Goal: Task Accomplishment & Management: Use online tool/utility

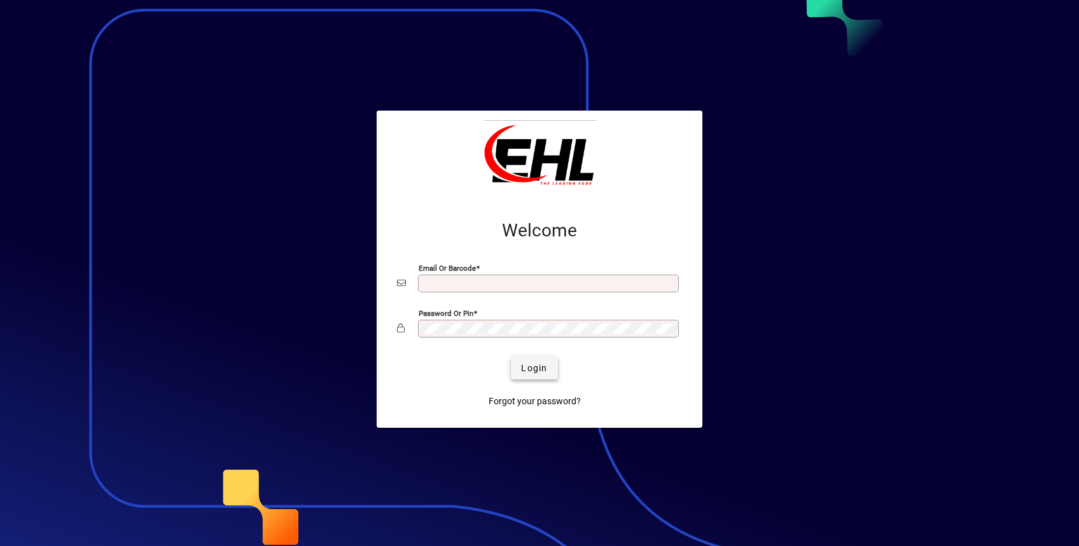
type input "**********"
drag, startPoint x: 520, startPoint y: 373, endPoint x: 525, endPoint y: 380, distance: 8.7
click at [521, 373] on span "Login" at bounding box center [534, 368] width 26 height 13
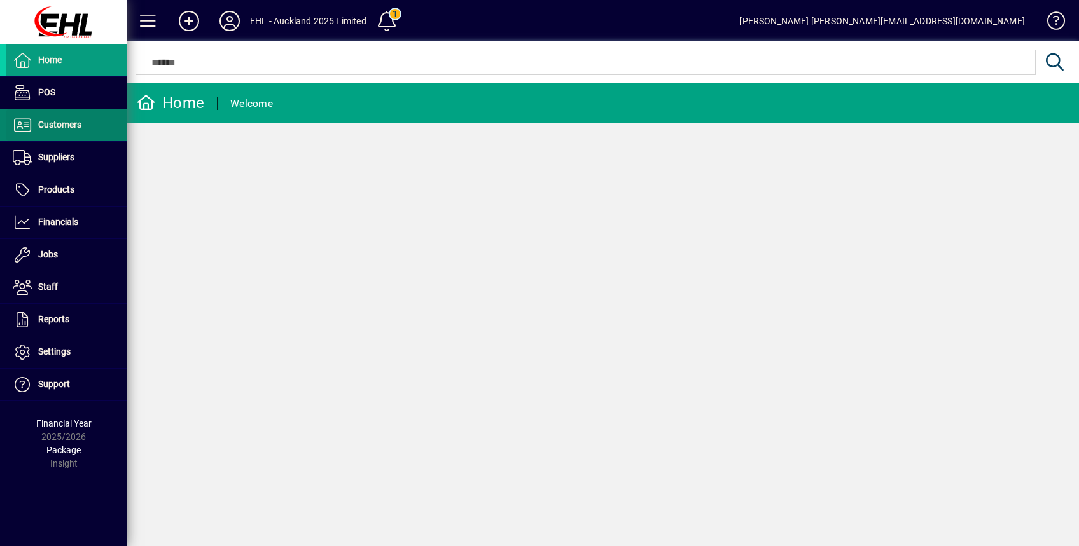
click at [48, 127] on span "Customers" at bounding box center [59, 125] width 43 height 10
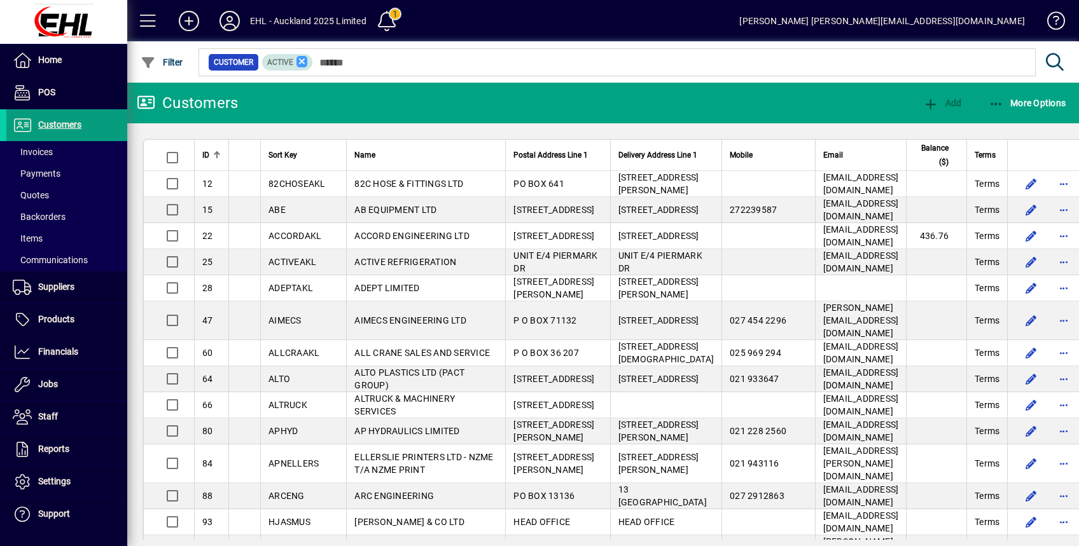
click at [301, 59] on icon at bounding box center [301, 61] width 11 height 11
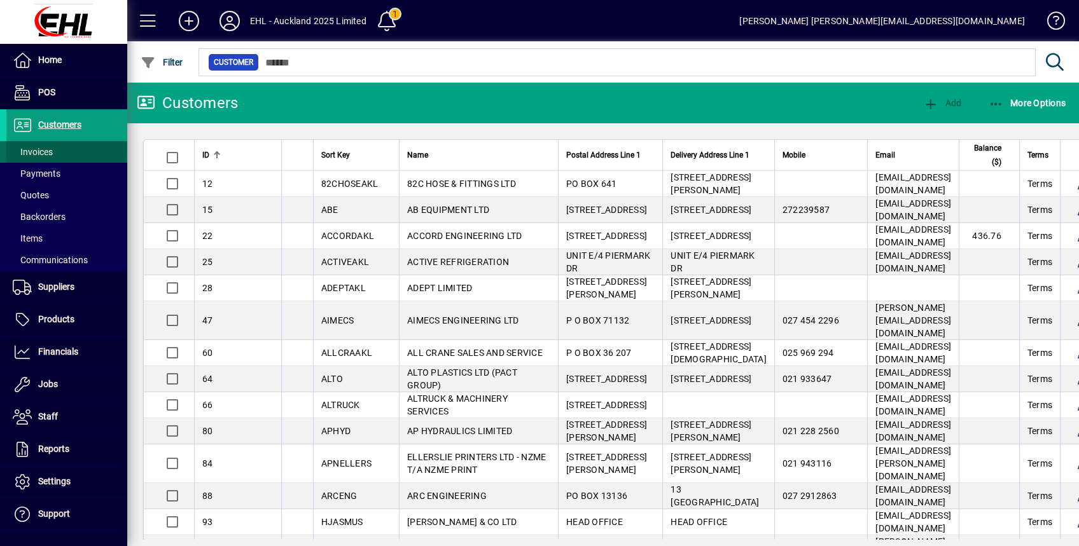
click at [66, 148] on span at bounding box center [66, 152] width 121 height 31
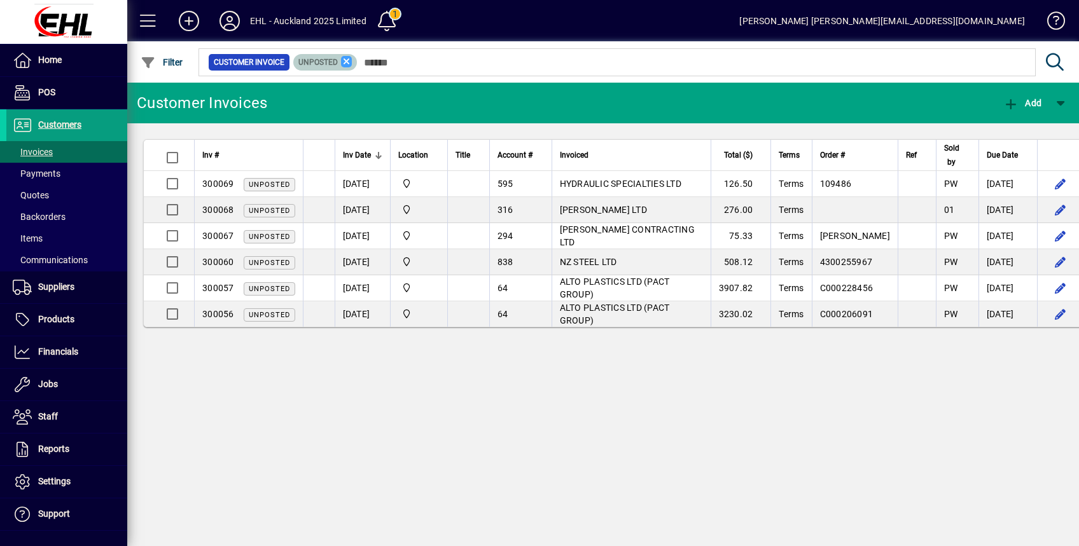
click at [349, 59] on icon at bounding box center [346, 61] width 11 height 11
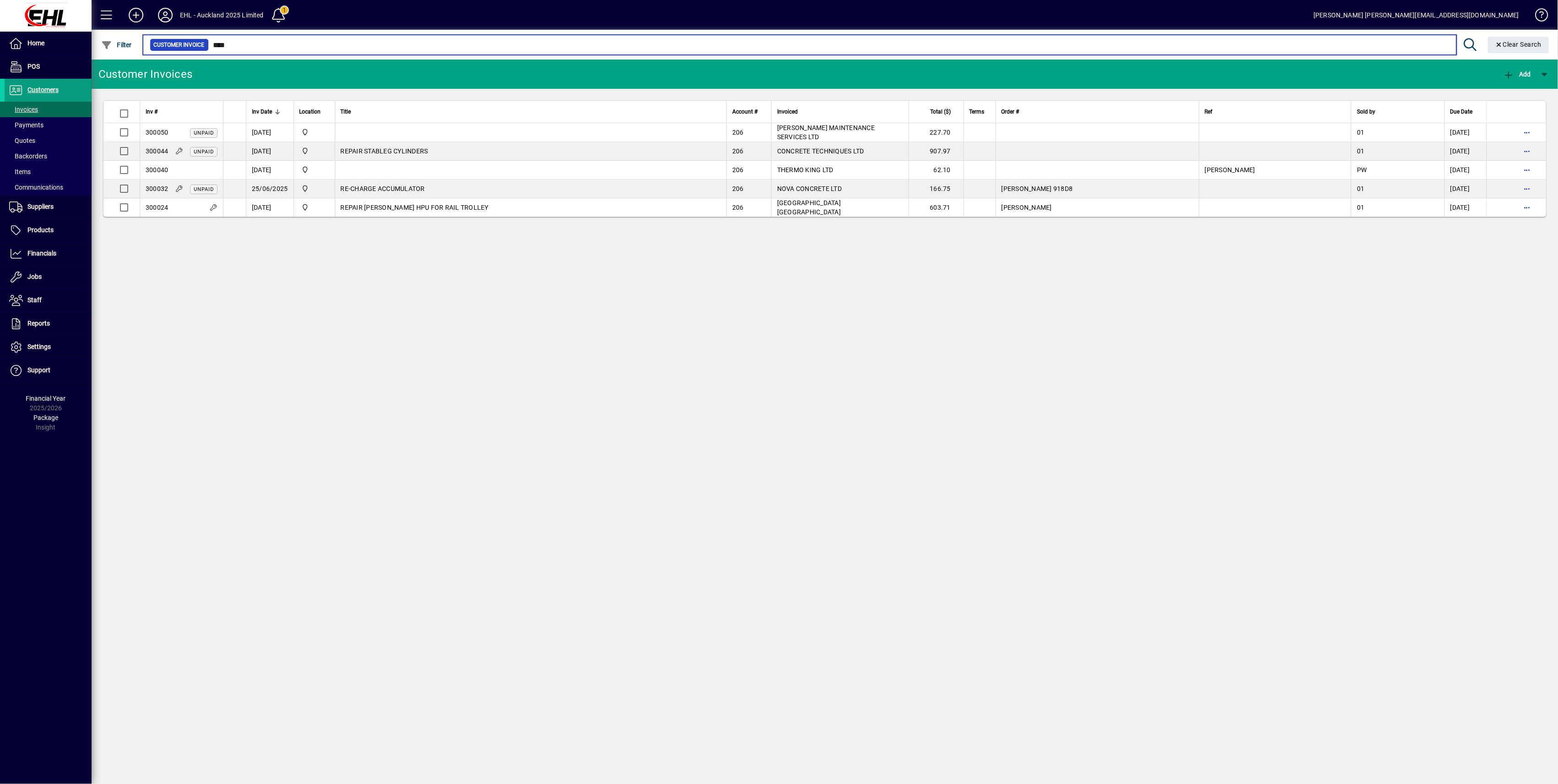
type input "****"
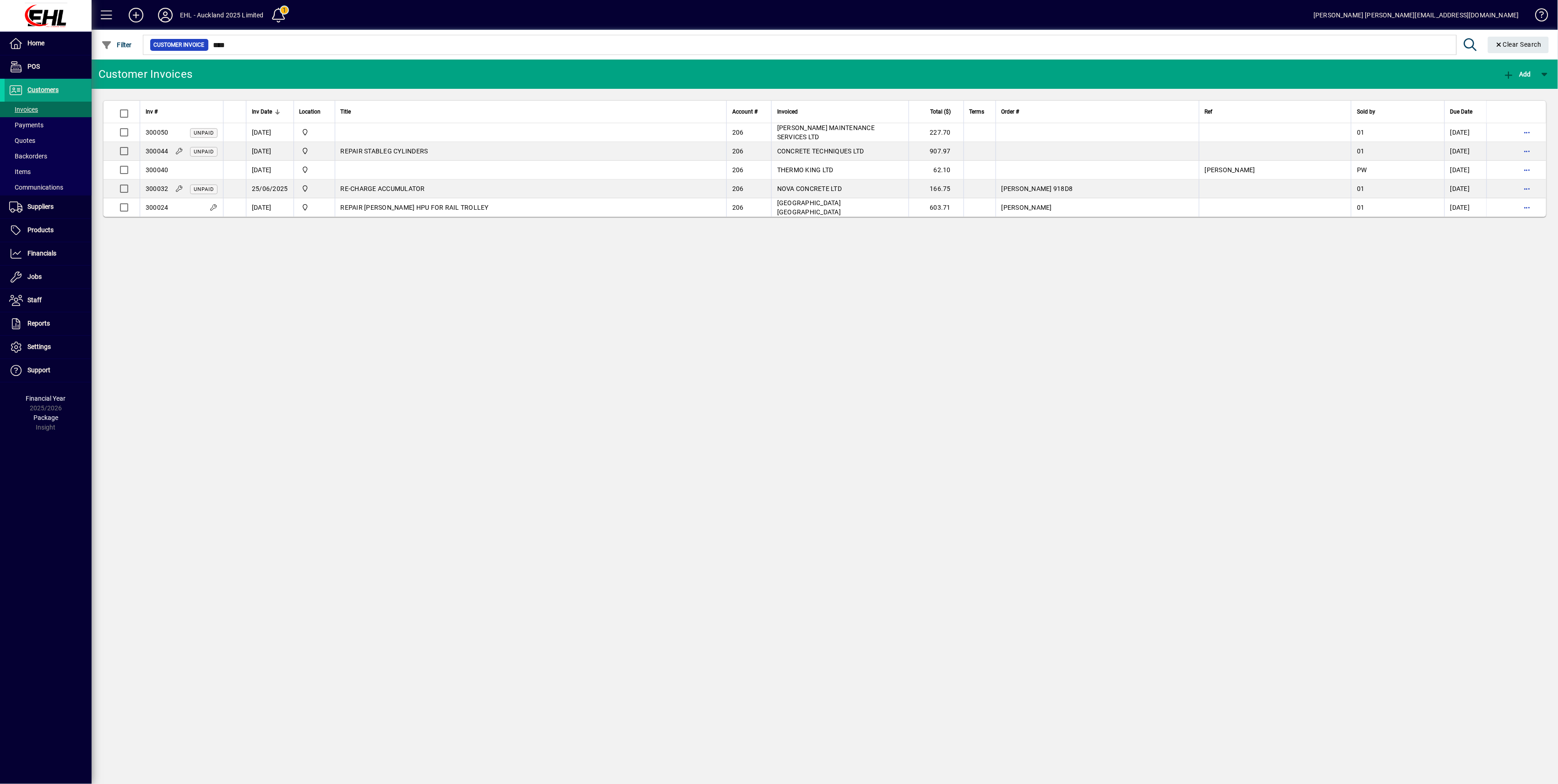
click at [449, 393] on div "Customer Invoices Add Inv # Inv Date Location Title Account # Invoiced Total ($…" at bounding box center [824, 422] width 1466 height 724
click at [688, 361] on div "Customer Invoices Add Inv # Inv Date Location Title Account # Invoiced Total ($…" at bounding box center [824, 422] width 1466 height 724
click at [26, 251] on span "Financials" at bounding box center [30, 253] width 52 height 11
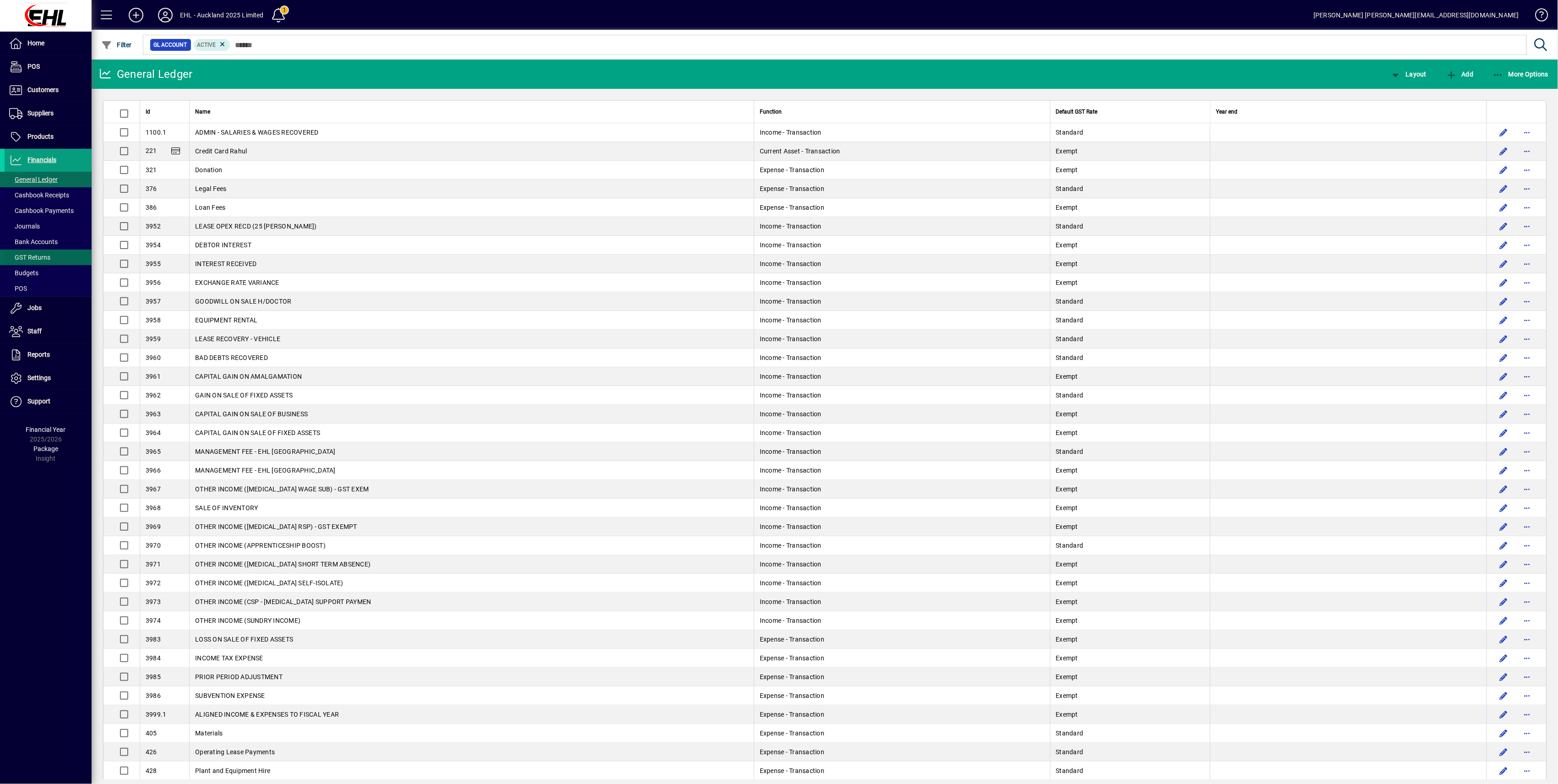
click at [33, 239] on span "Bank Accounts" at bounding box center [33, 242] width 48 height 7
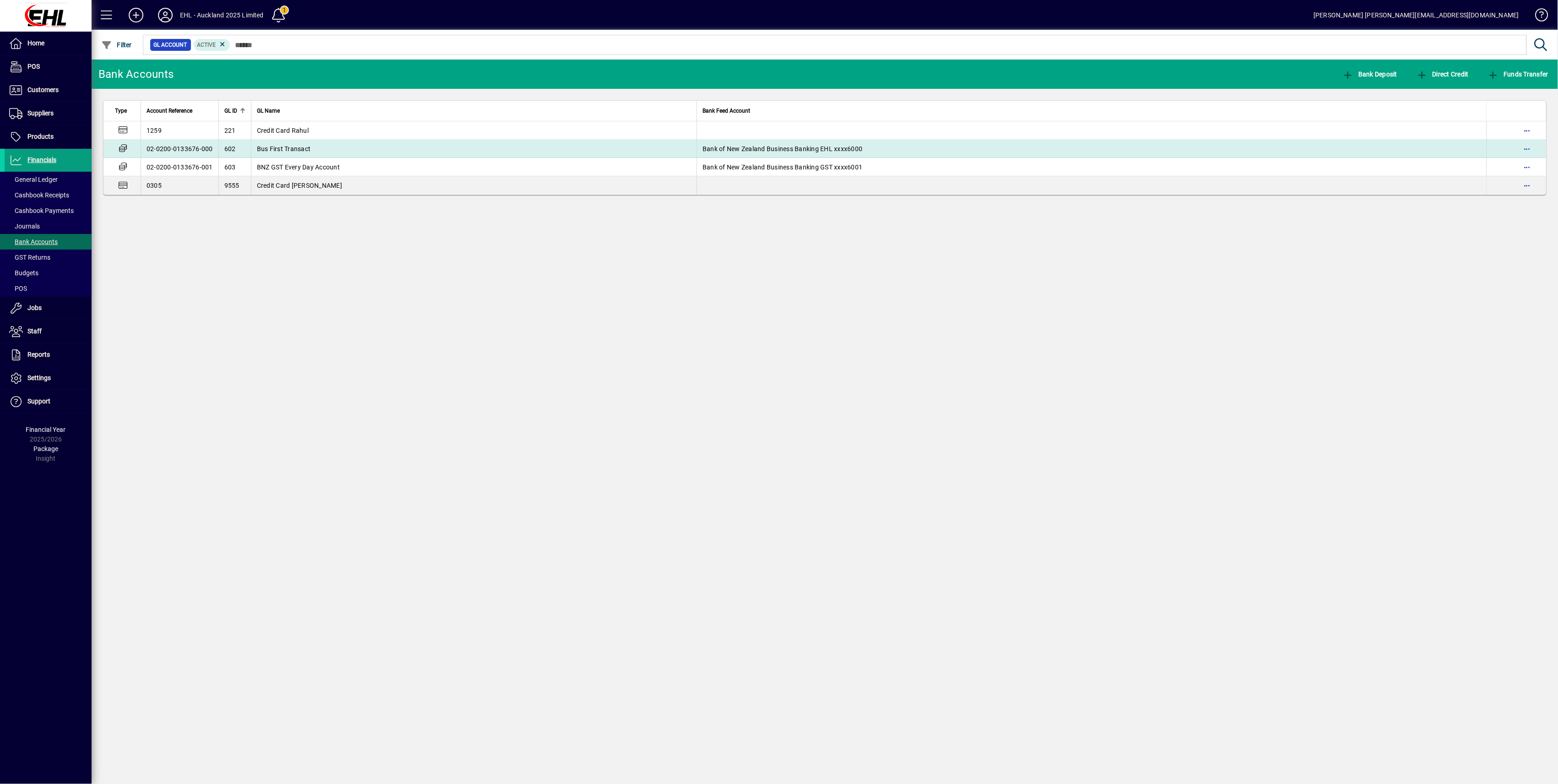
click at [313, 140] on td "Bus First Transact" at bounding box center [474, 148] width 446 height 18
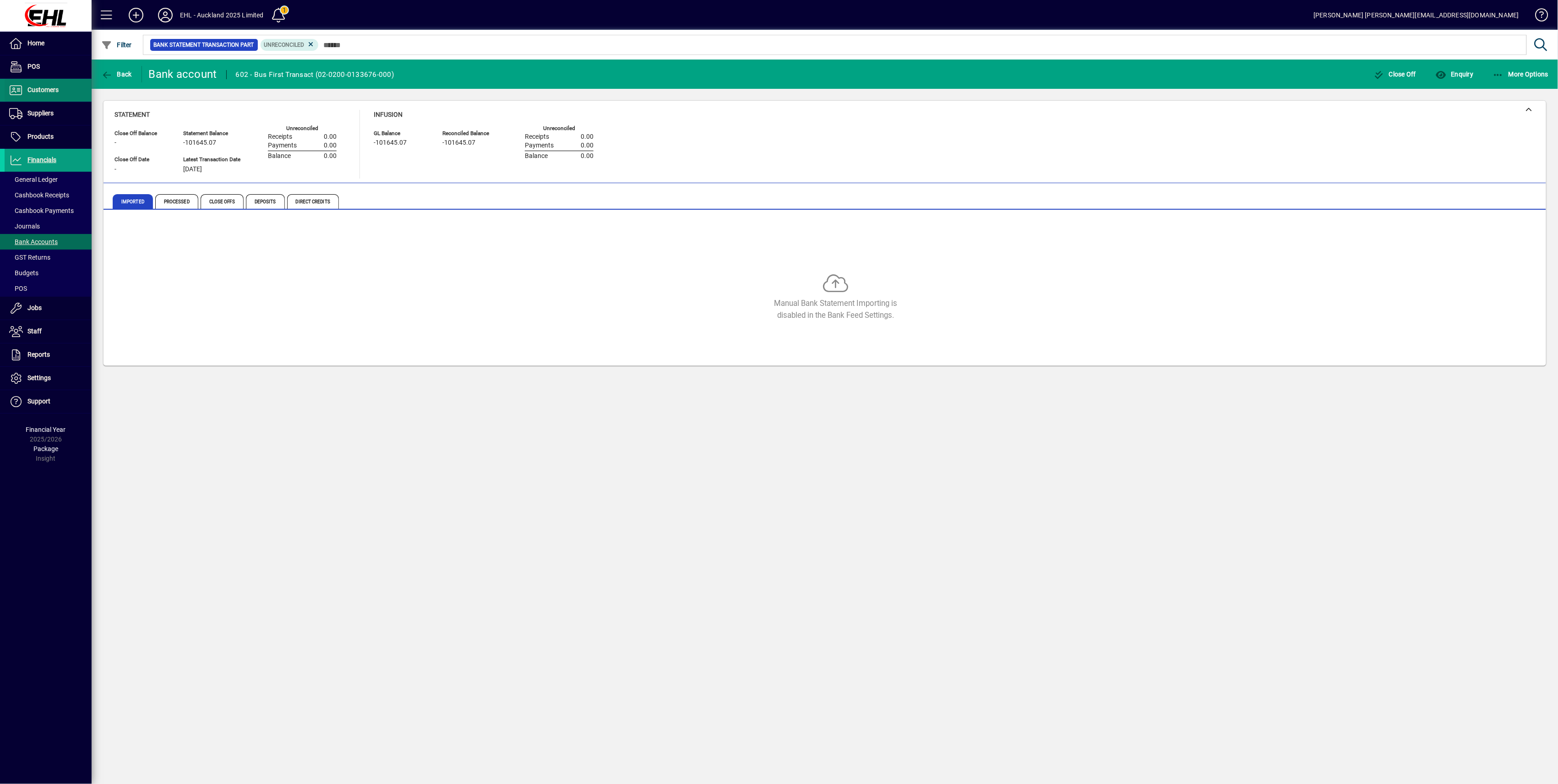
click at [44, 92] on span "Customers" at bounding box center [42, 90] width 31 height 7
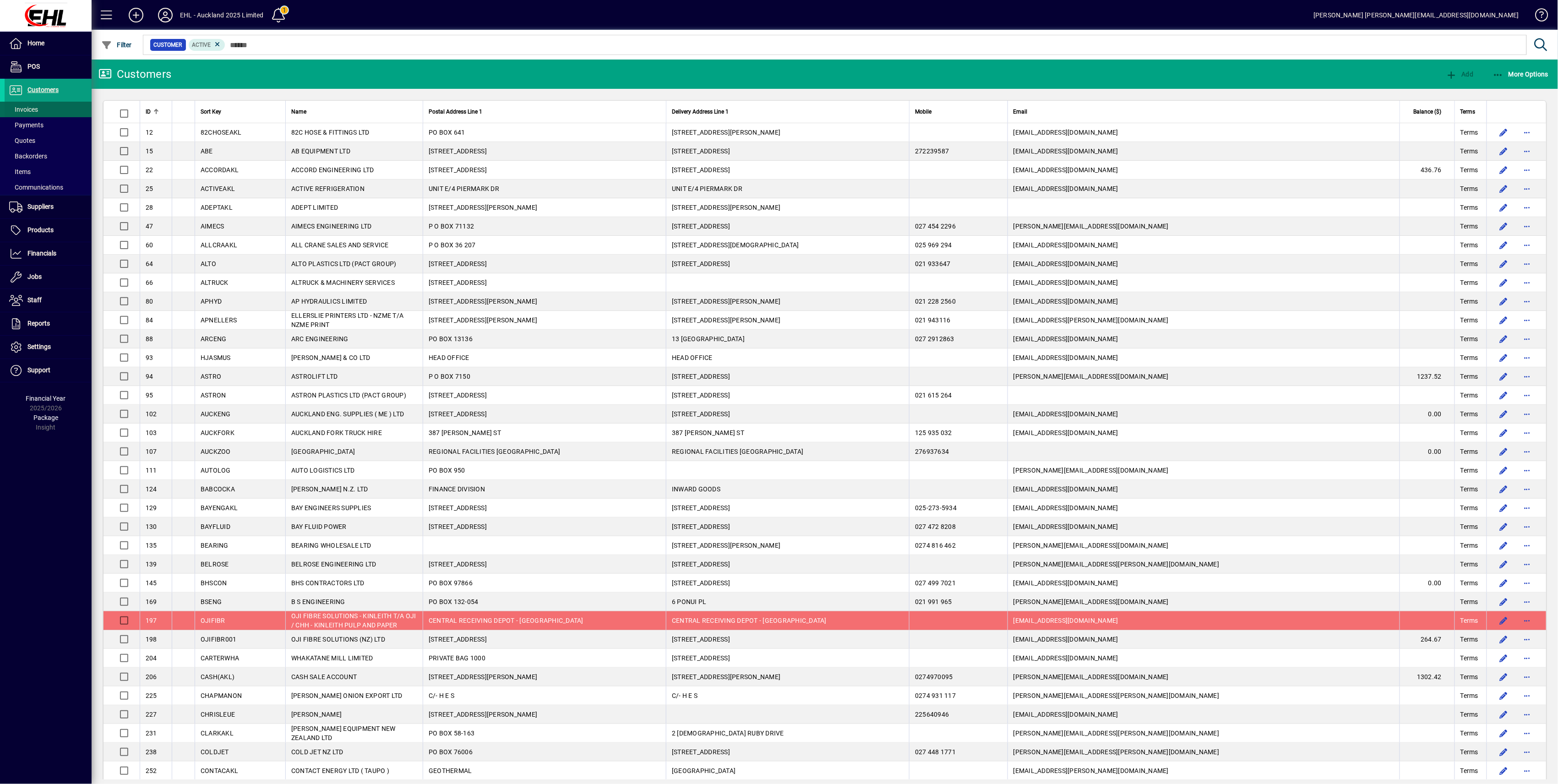
click at [37, 105] on span "Invoices" at bounding box center [21, 109] width 33 height 9
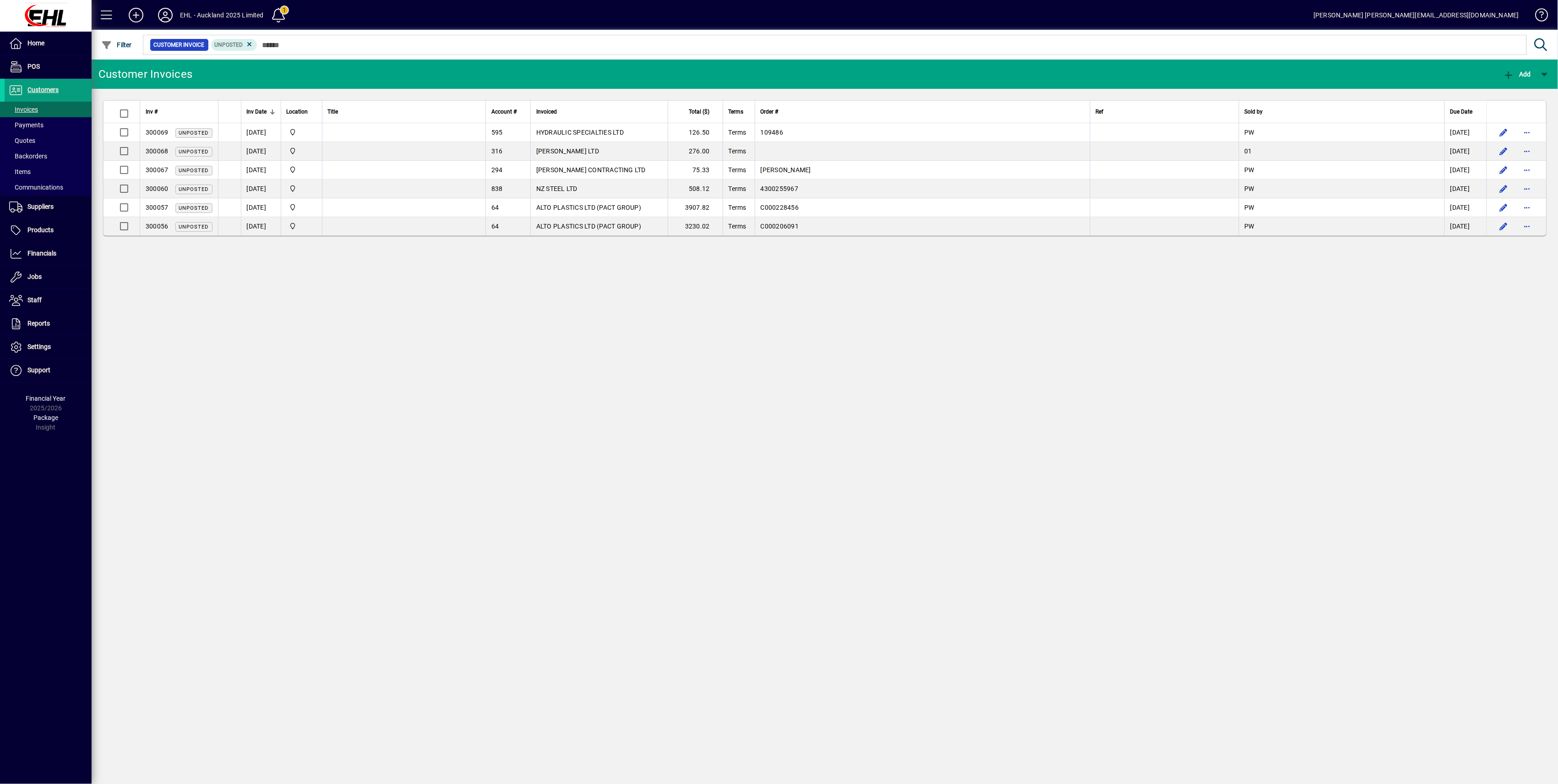
click at [246, 42] on icon at bounding box center [249, 44] width 8 height 8
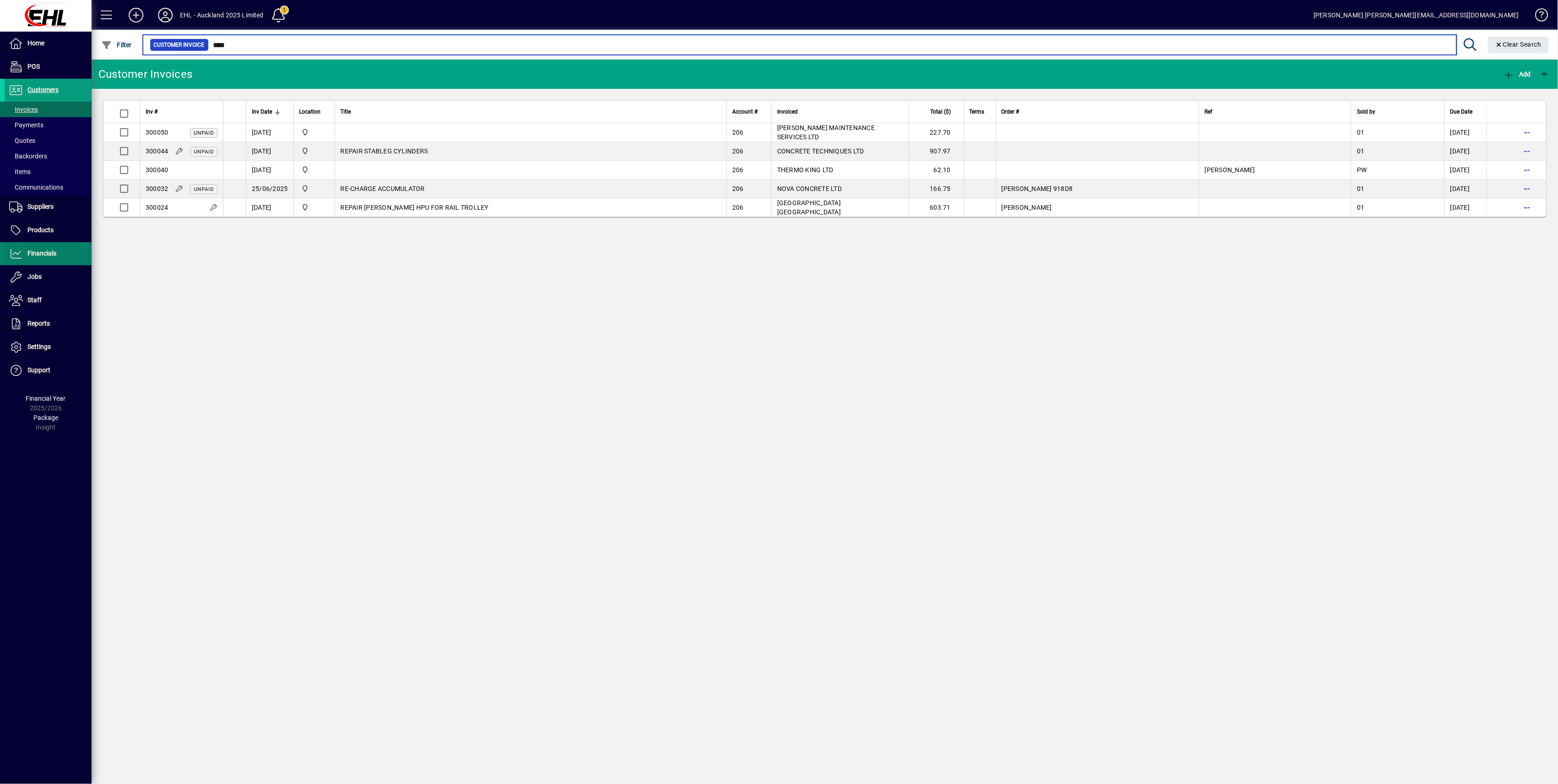
type input "****"
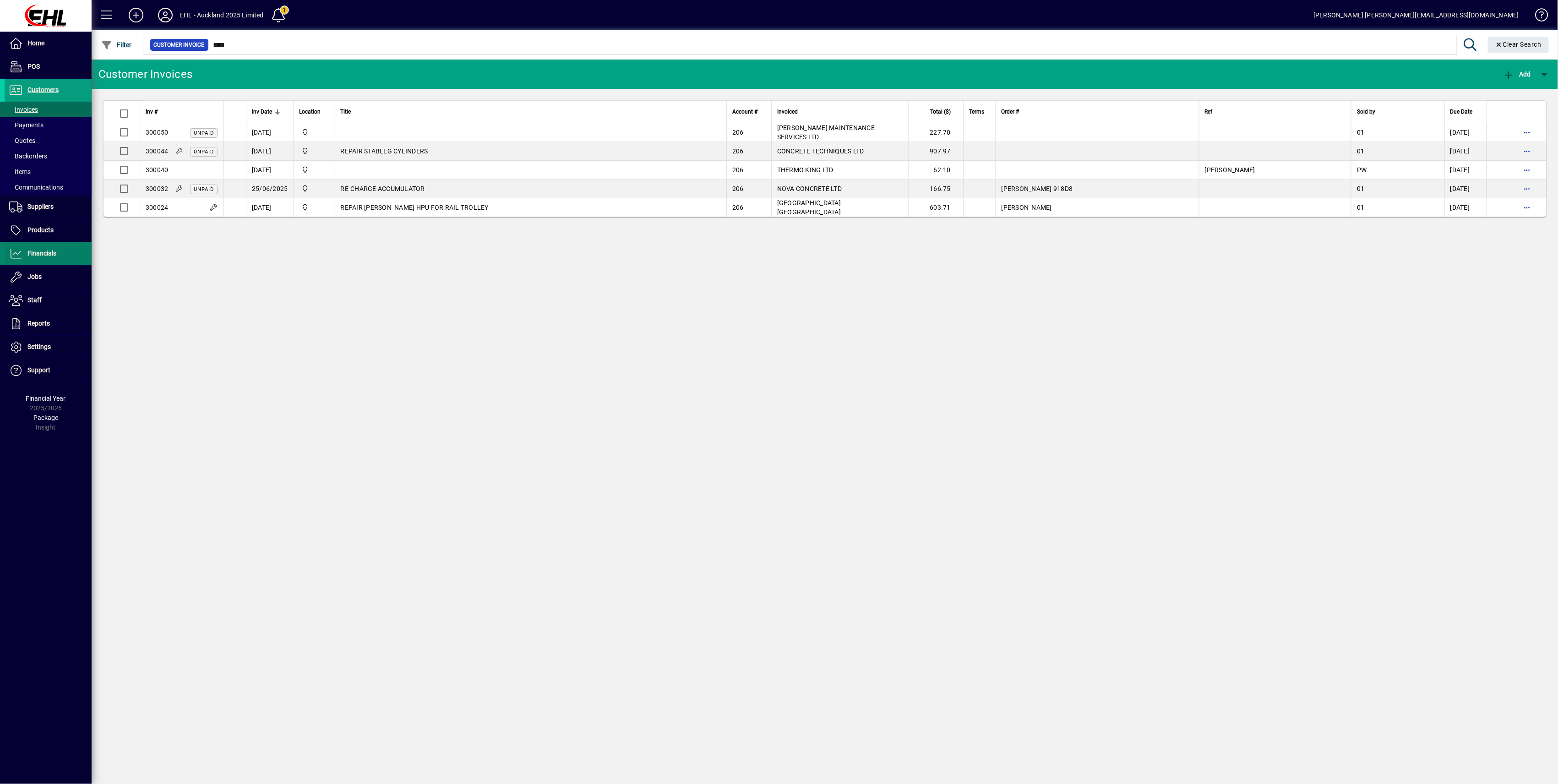
click at [50, 256] on span "Financials" at bounding box center [42, 253] width 29 height 7
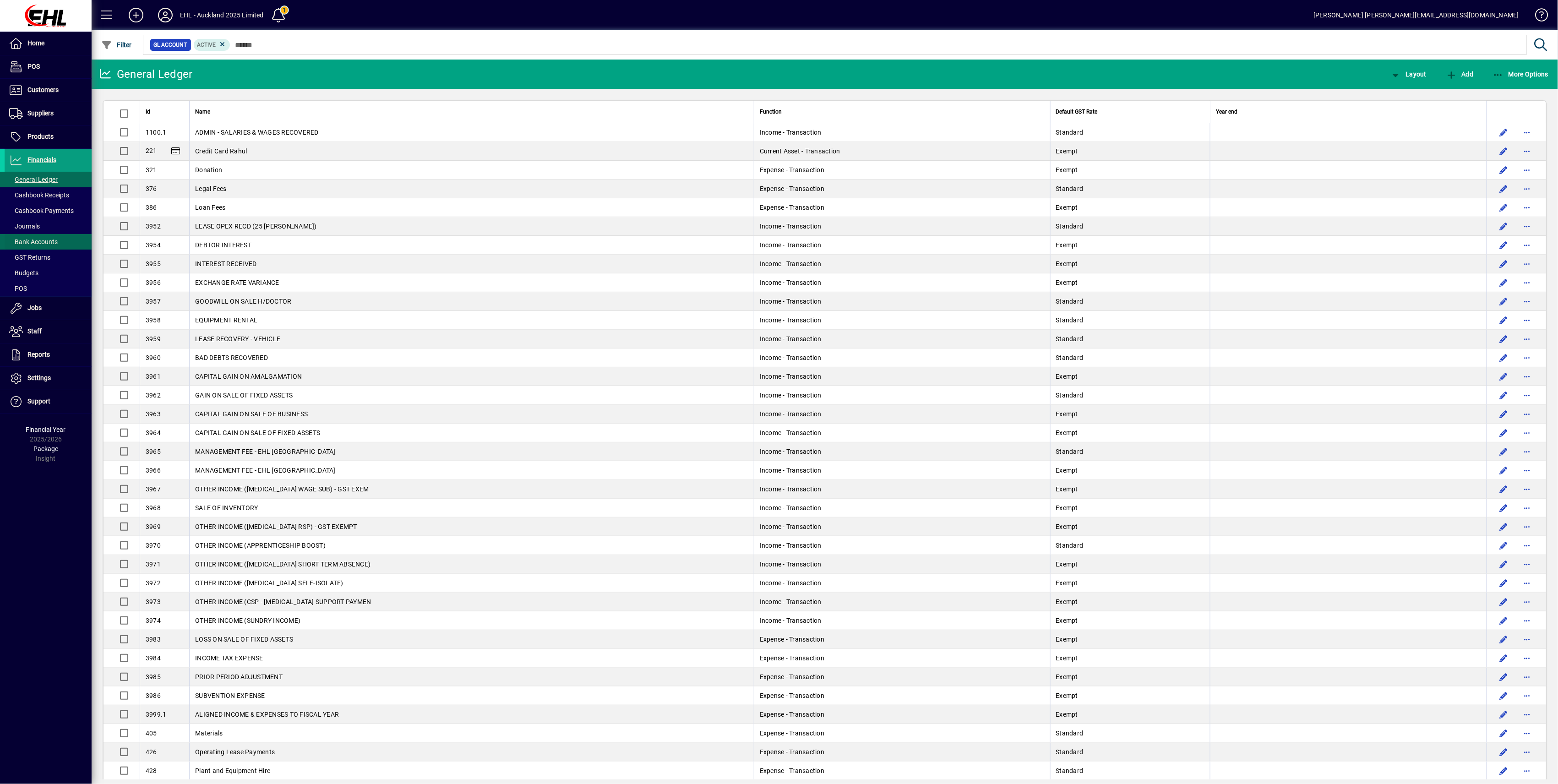
drag, startPoint x: 50, startPoint y: 242, endPoint x: 60, endPoint y: 243, distance: 10.0
click at [50, 242] on span "Bank Accounts" at bounding box center [33, 242] width 48 height 7
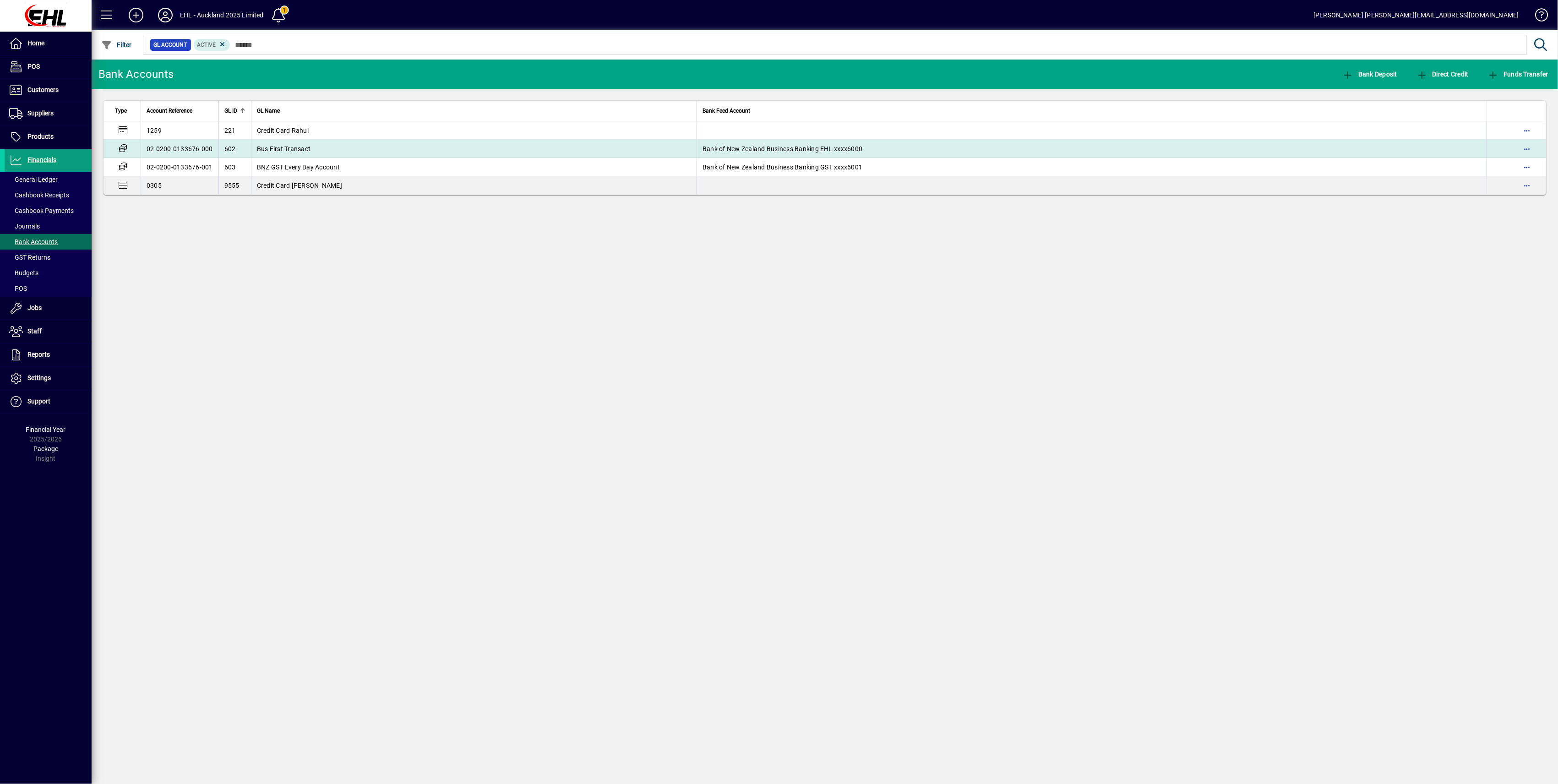
click at [294, 145] on span "Bus First Transact" at bounding box center [284, 149] width 54 height 7
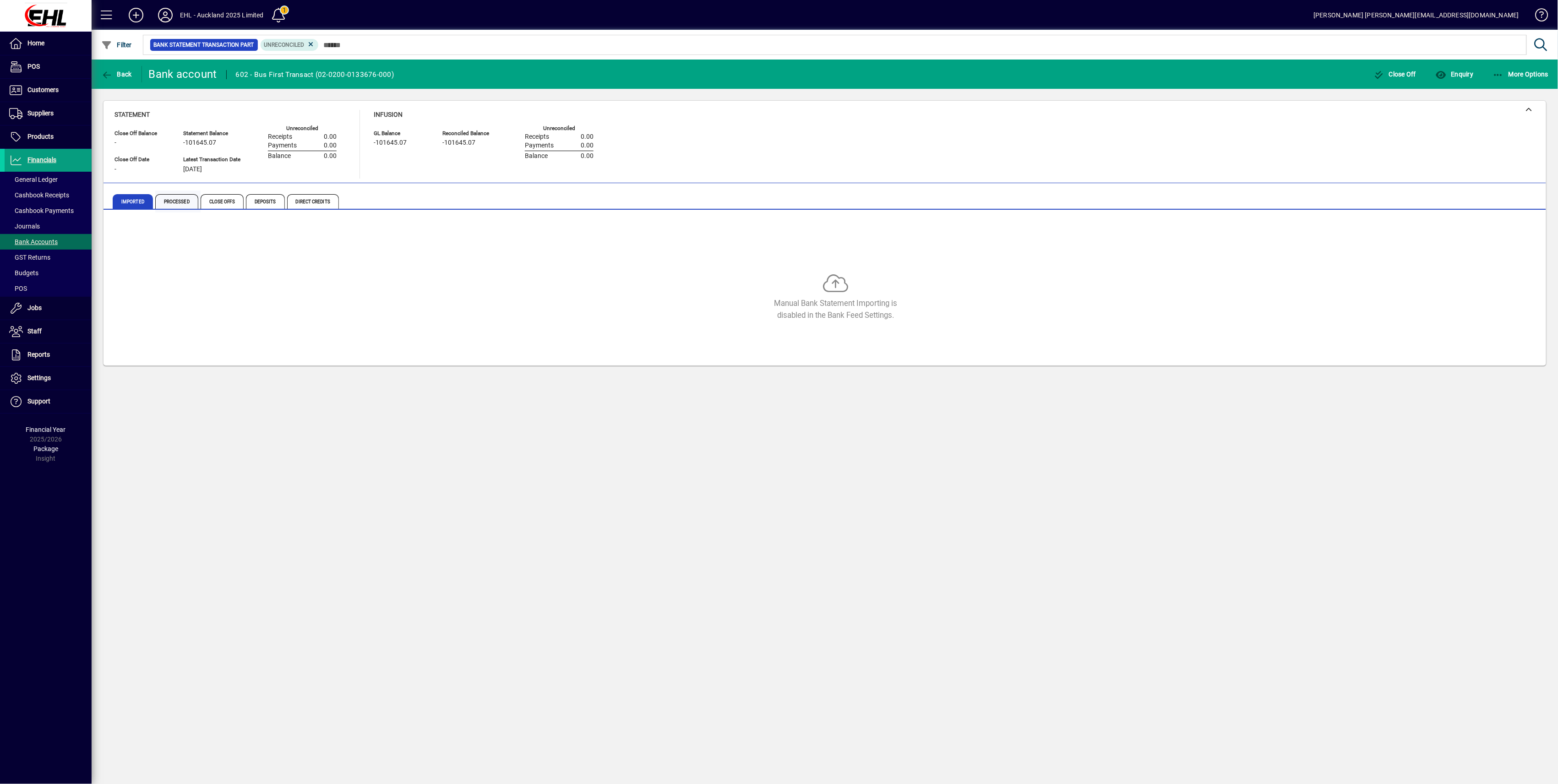
click at [174, 205] on span "Processed" at bounding box center [177, 202] width 43 height 14
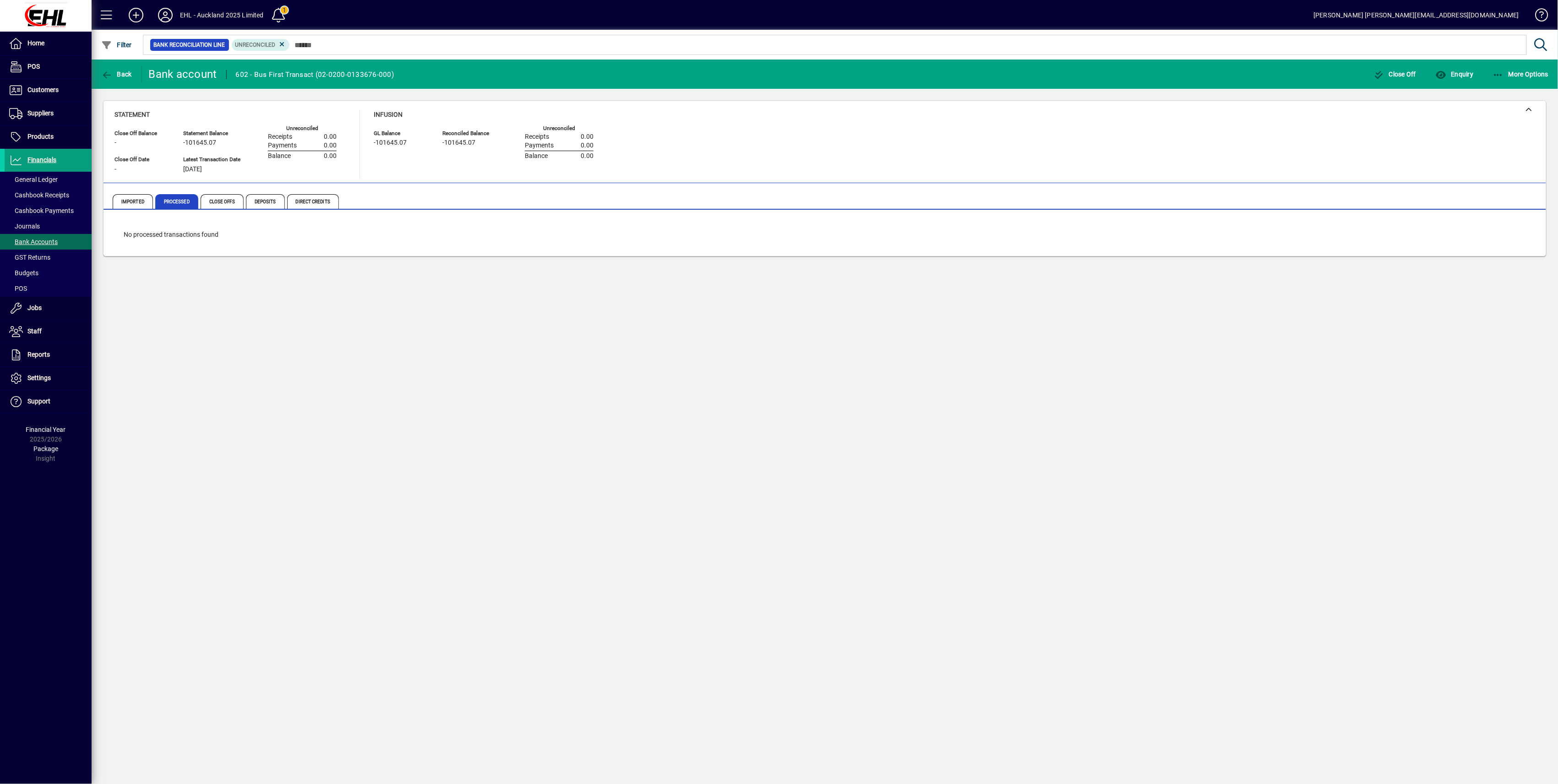
click at [282, 42] on icon at bounding box center [282, 44] width 8 height 8
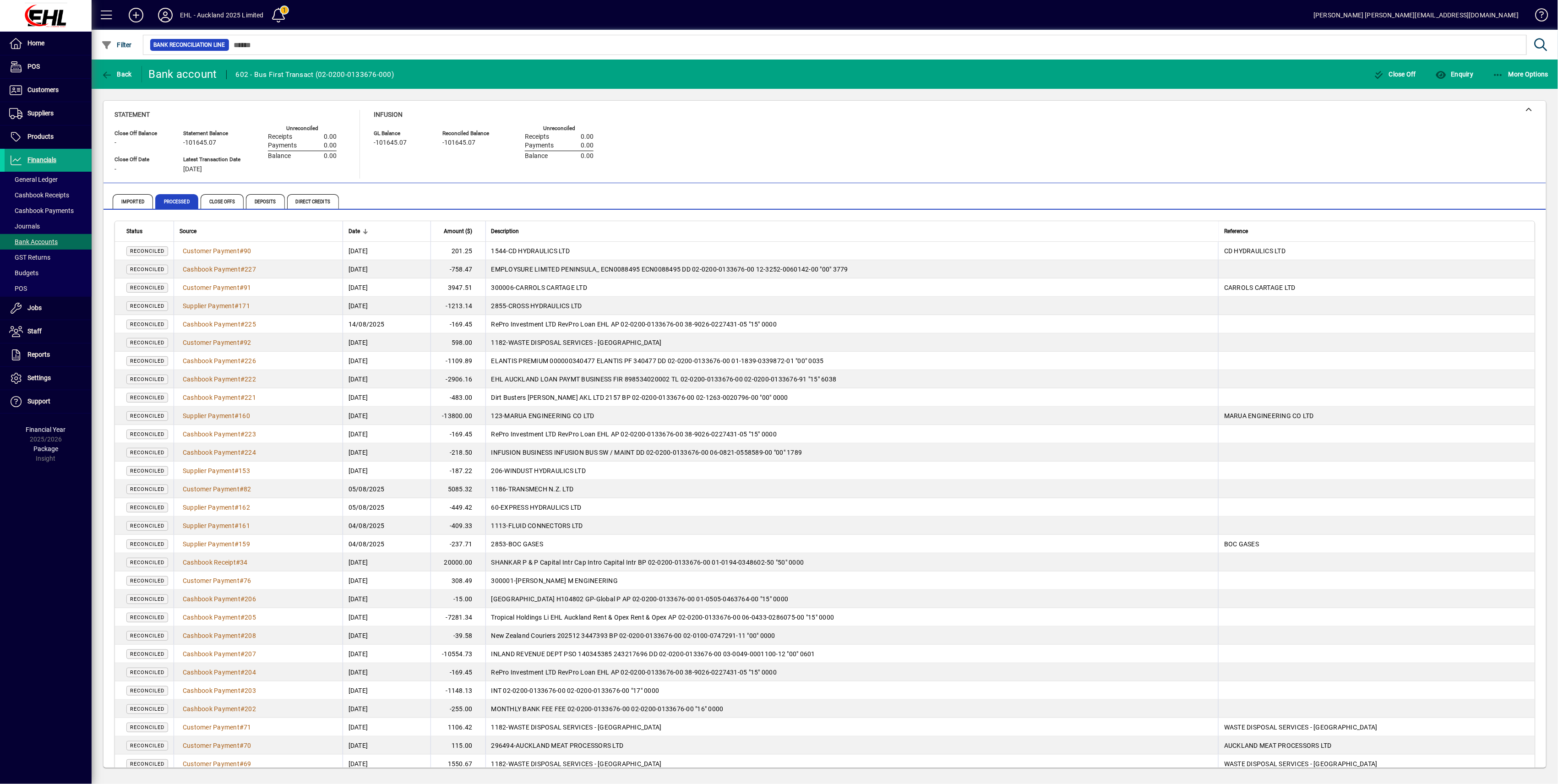
click at [776, 393] on td "Tropical Holdings Li EHL Auckland Rent & Opex Rent & Opex AP 02-0200-0133676-00…" at bounding box center [852, 617] width 733 height 18
drag, startPoint x: 42, startPoint y: 90, endPoint x: 50, endPoint y: 94, distance: 8.9
click at [42, 90] on span "Customers" at bounding box center [42, 90] width 31 height 7
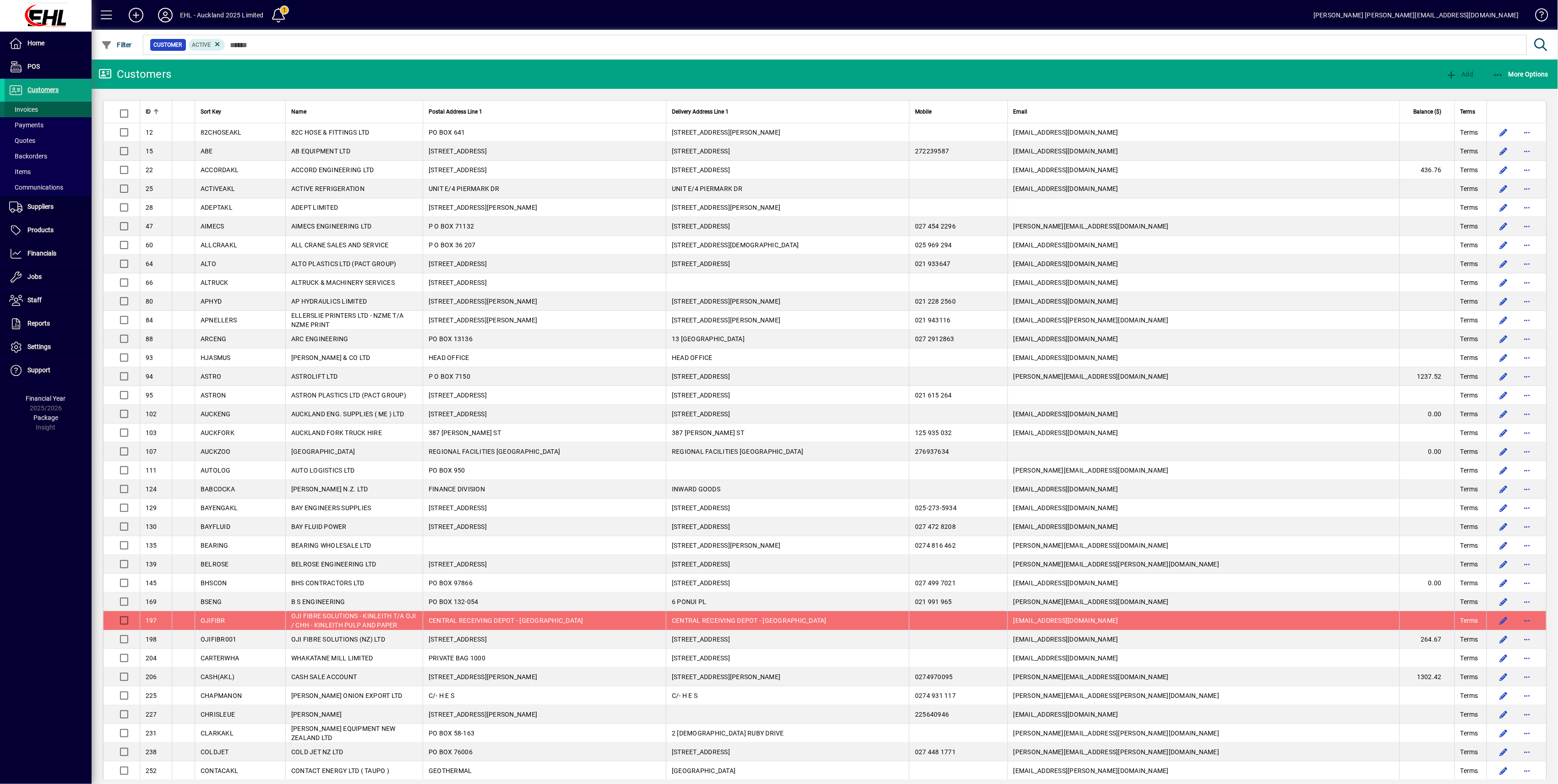
click at [32, 110] on span "Invoices" at bounding box center [24, 109] width 29 height 7
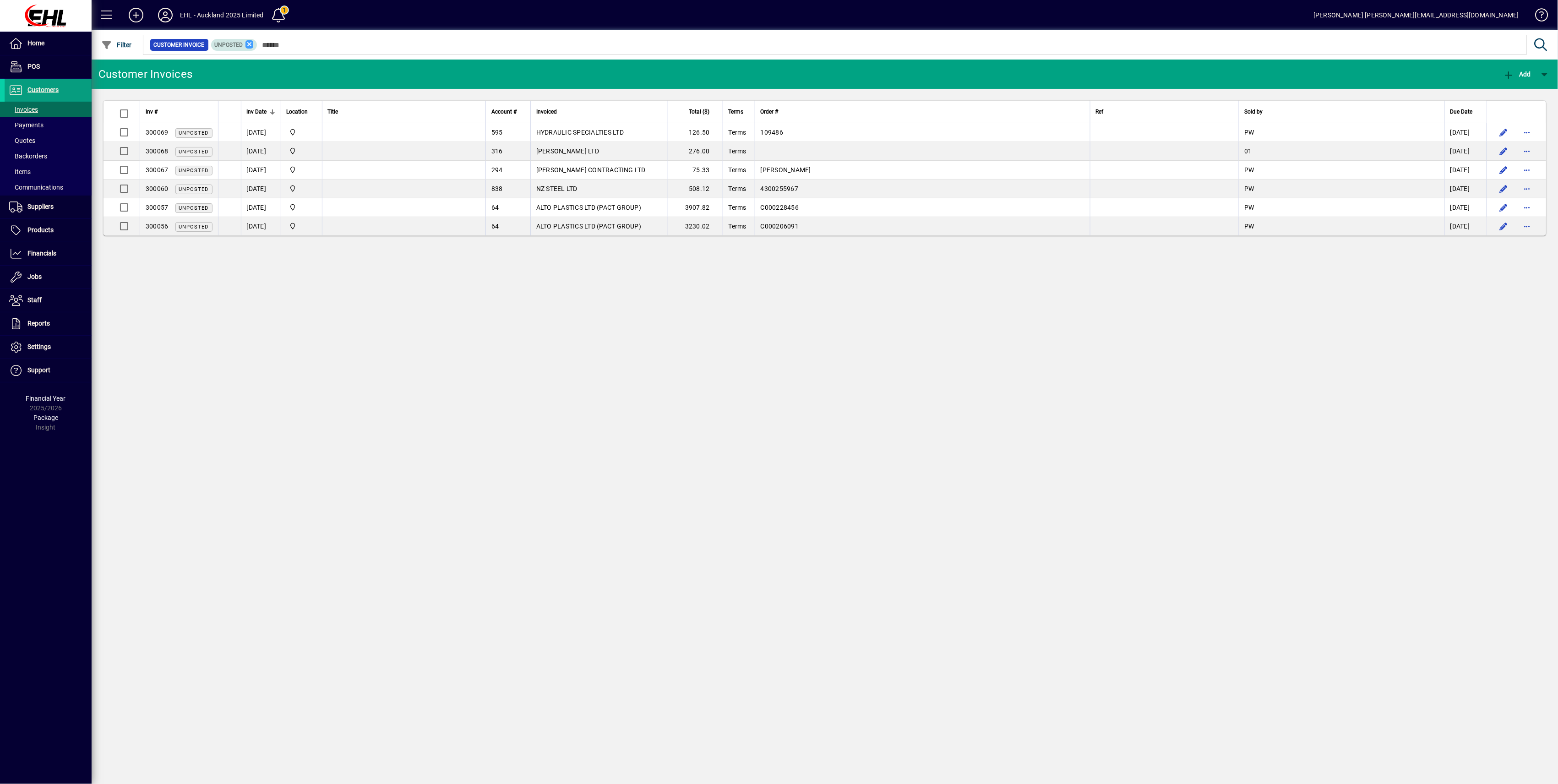
click at [247, 47] on icon at bounding box center [249, 44] width 8 height 8
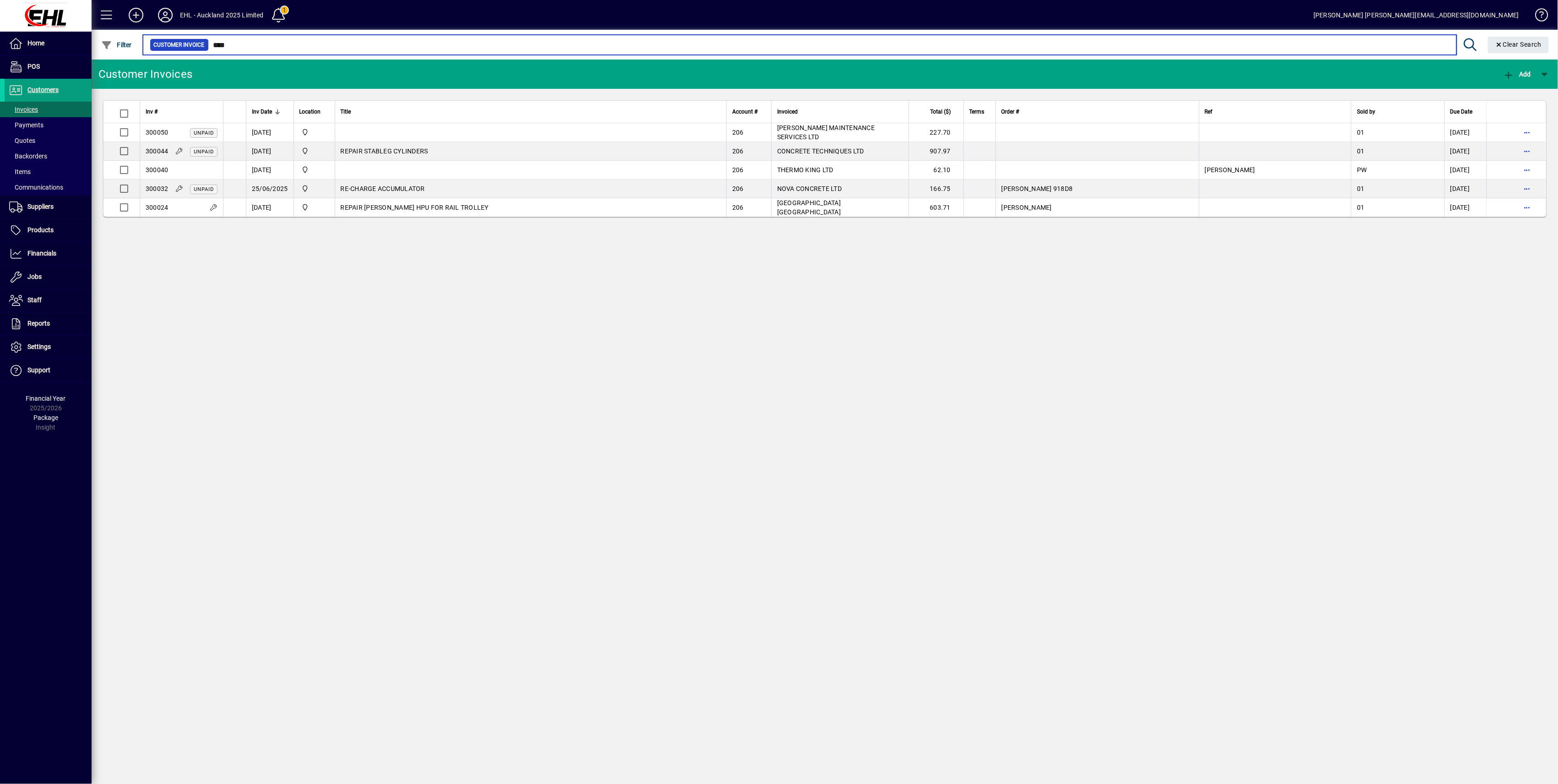
type input "****"
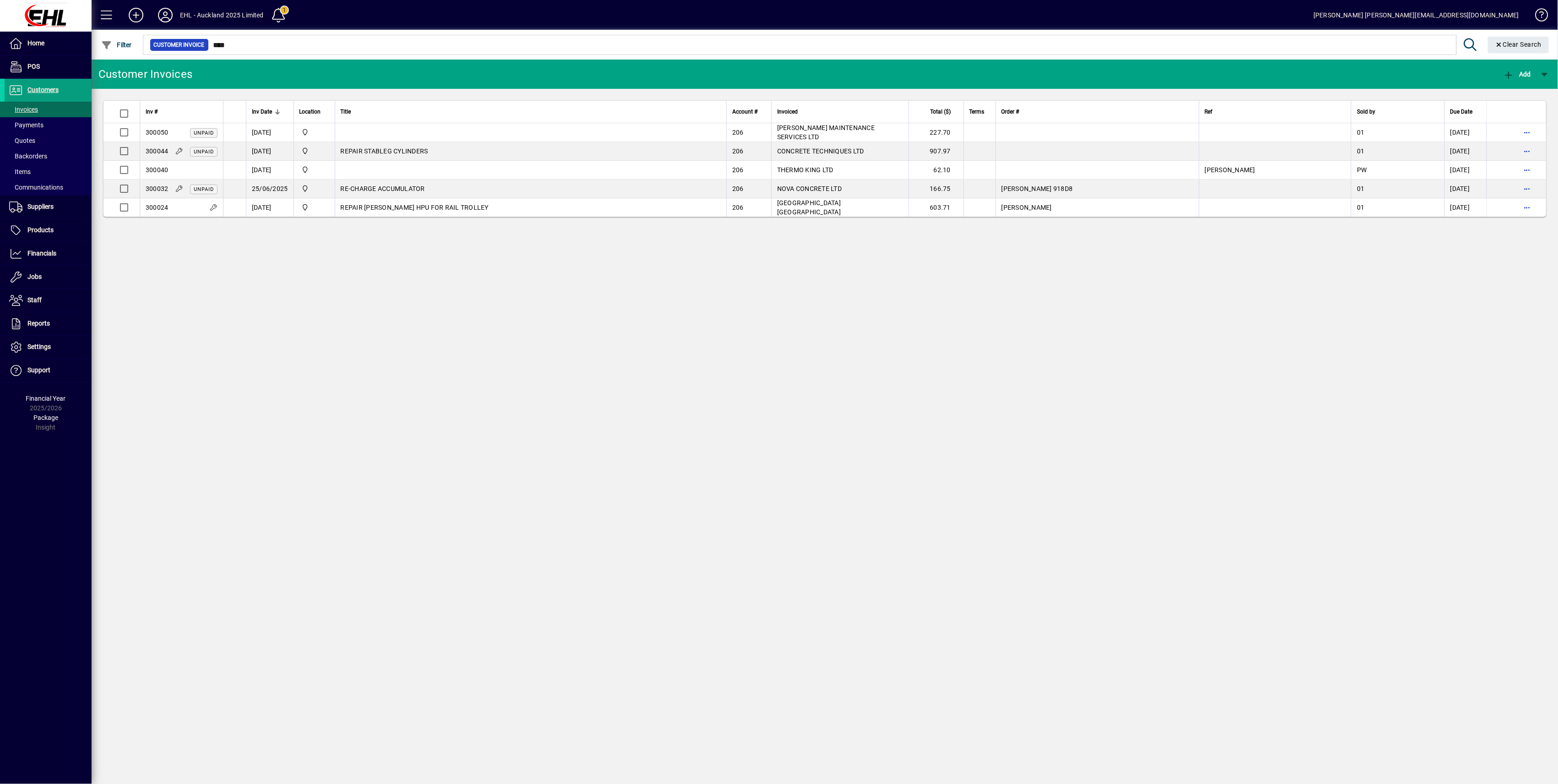
click at [570, 339] on div "Customer Invoices Add Inv # Inv Date Location Title Account # Invoiced Total ($…" at bounding box center [824, 422] width 1466 height 724
click at [400, 349] on div "Customer Invoices Add Inv # Inv Date Location Title Account # Invoiced Total ($…" at bounding box center [824, 422] width 1466 height 724
click at [165, 14] on icon at bounding box center [165, 15] width 18 height 14
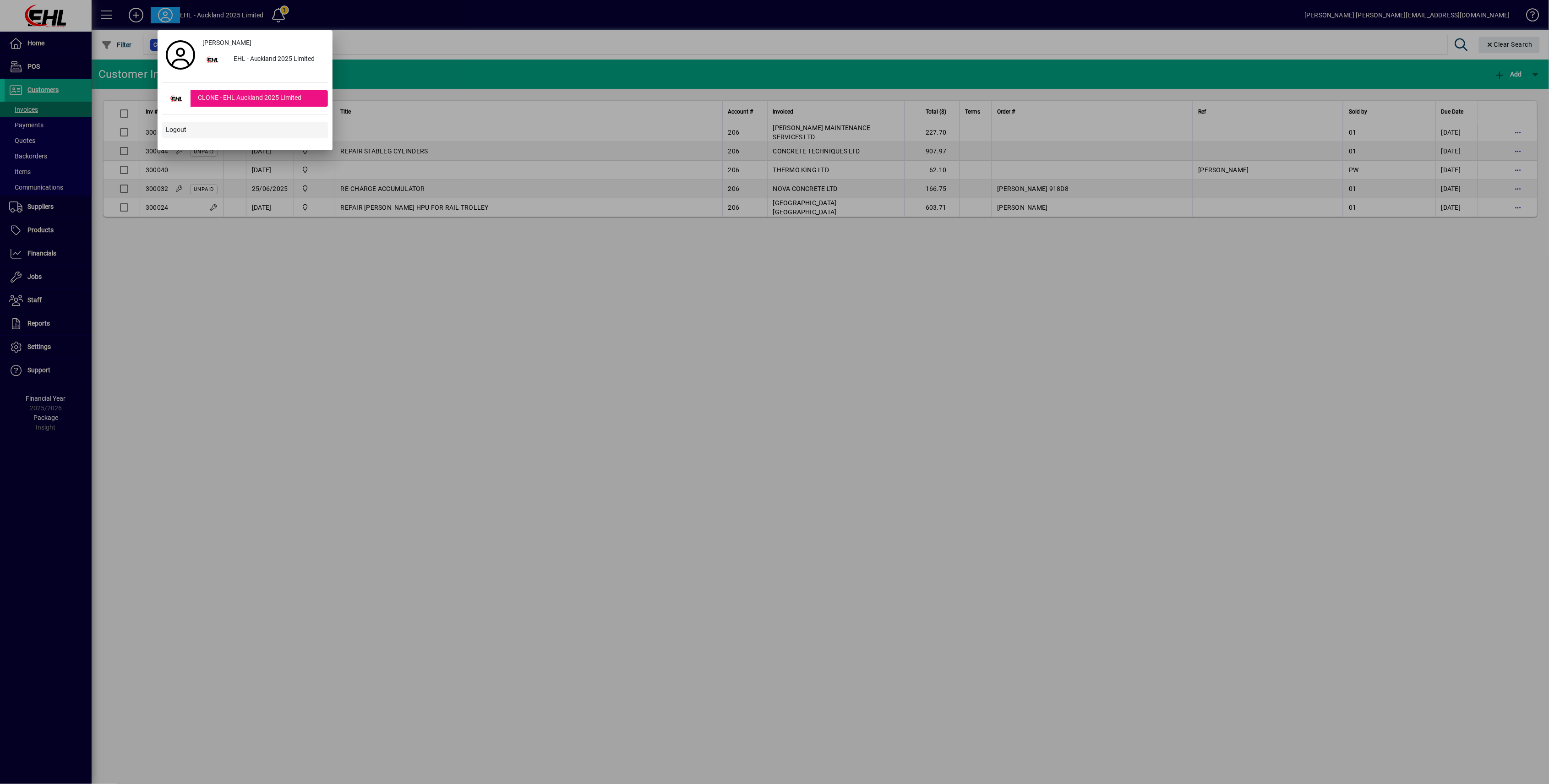
click at [171, 132] on span "Logout" at bounding box center [176, 130] width 21 height 9
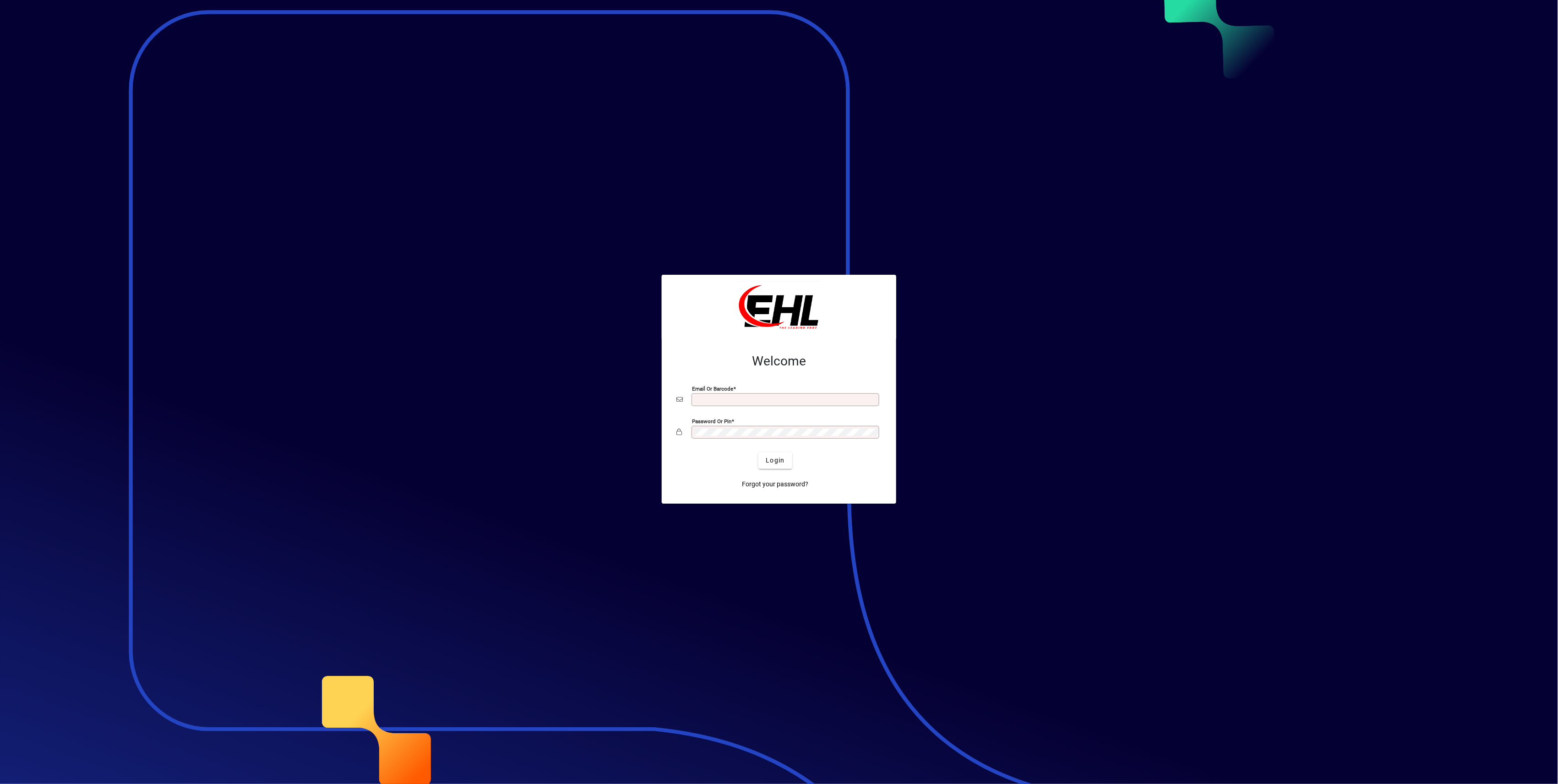
type input "**********"
click at [464, 220] on div at bounding box center [779, 392] width 1558 height 784
